Goal: Find specific page/section: Find specific page/section

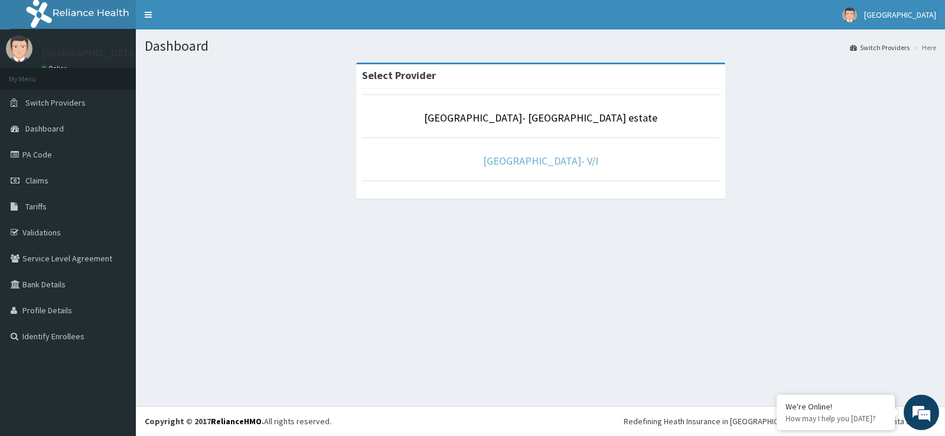
click at [524, 165] on link "[GEOGRAPHIC_DATA]- V/I" at bounding box center [540, 161] width 115 height 14
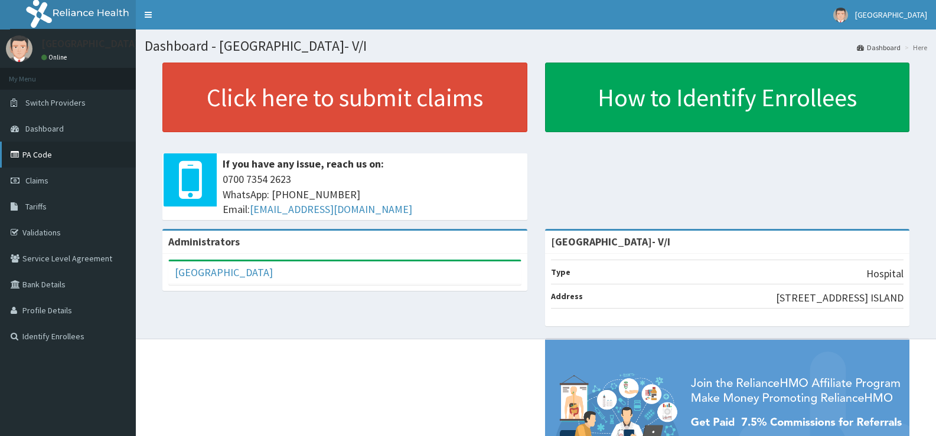
click at [28, 158] on link "PA Code" at bounding box center [68, 155] width 136 height 26
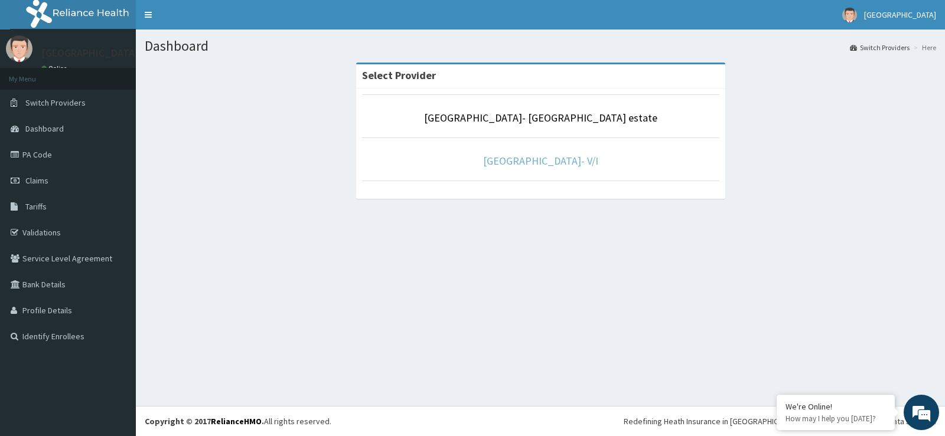
click at [526, 158] on link "[GEOGRAPHIC_DATA]- V/I" at bounding box center [540, 161] width 115 height 14
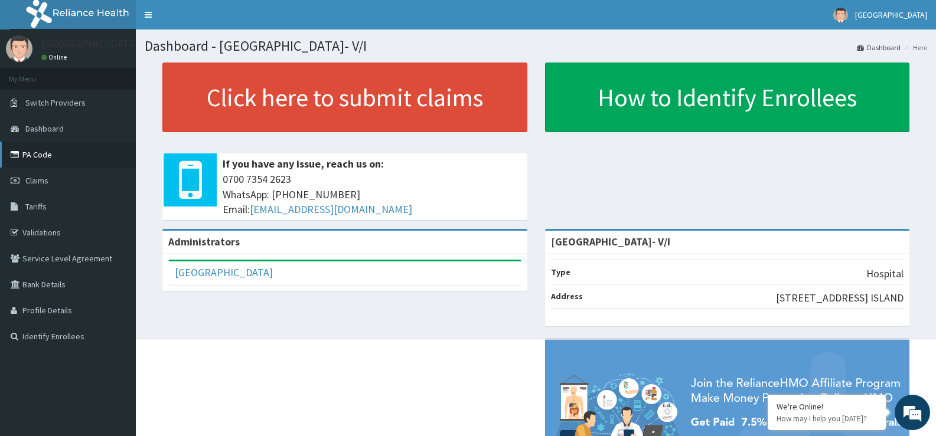
click at [52, 156] on link "PA Code" at bounding box center [68, 155] width 136 height 26
